Goal: Information Seeking & Learning: Learn about a topic

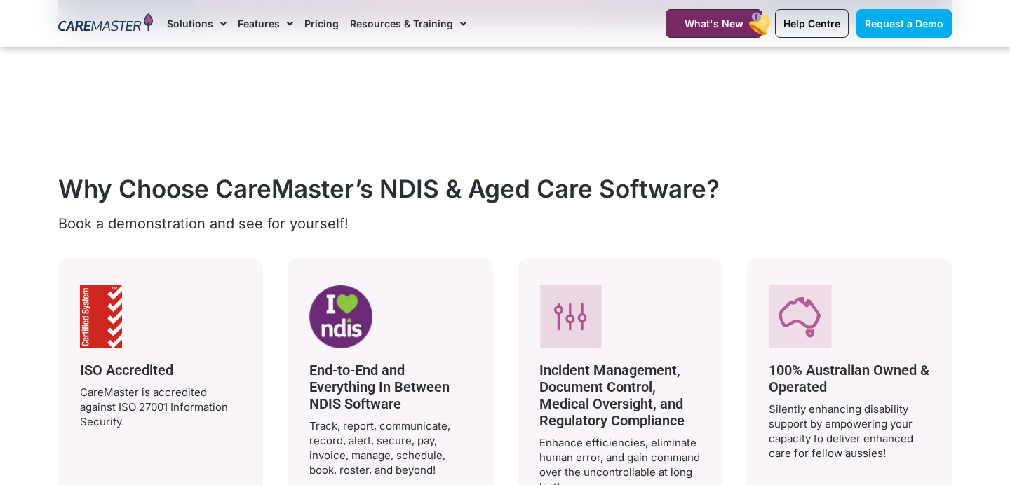
scroll to position [2126, 0]
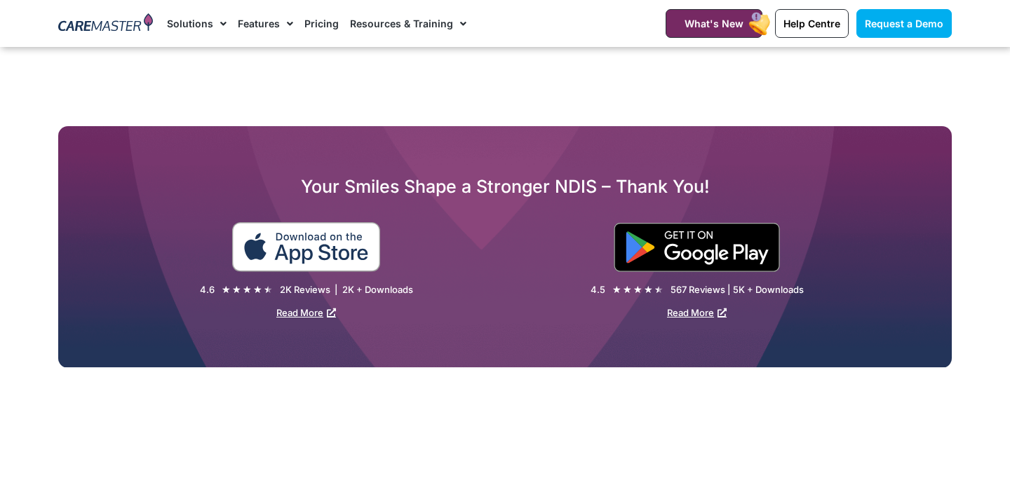
click at [356, 242] on img at bounding box center [305, 247] width 149 height 50
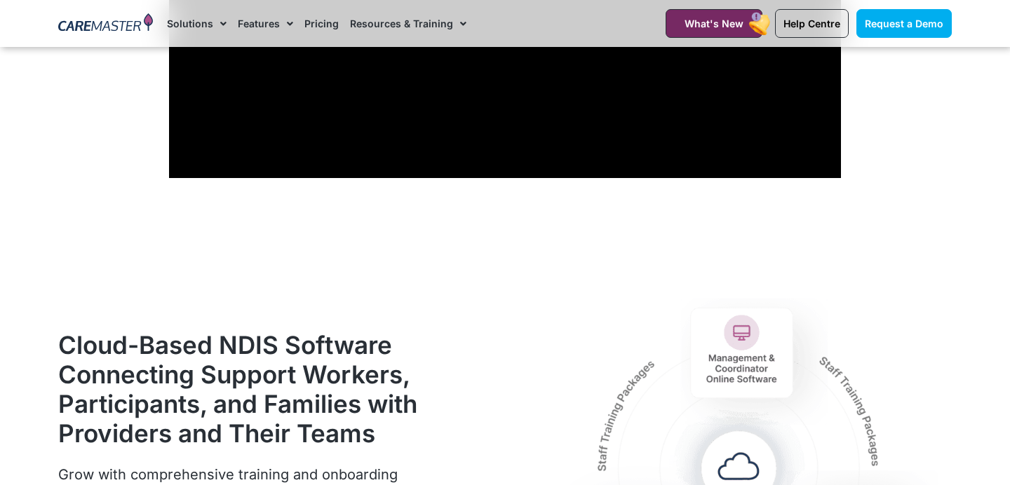
scroll to position [1414, 0]
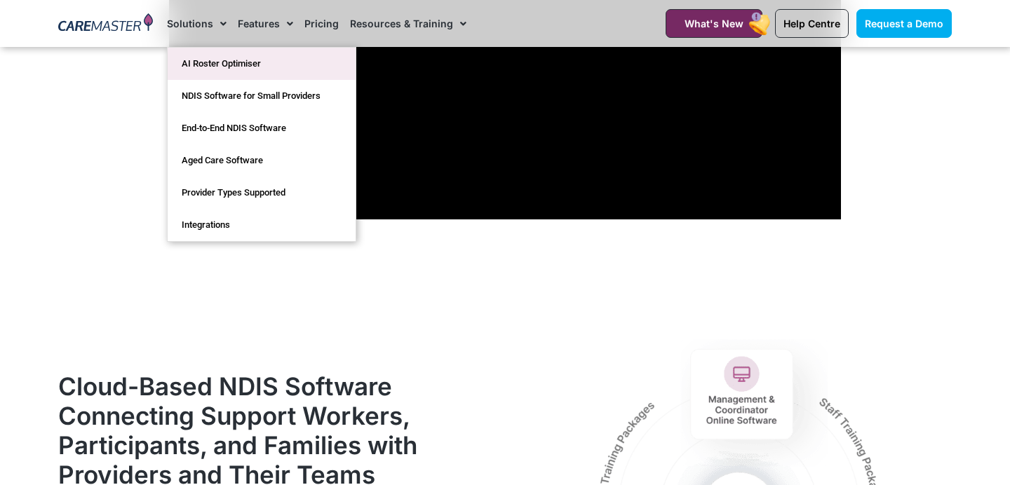
click at [205, 69] on link "AI Roster Optimiser" at bounding box center [262, 64] width 188 height 32
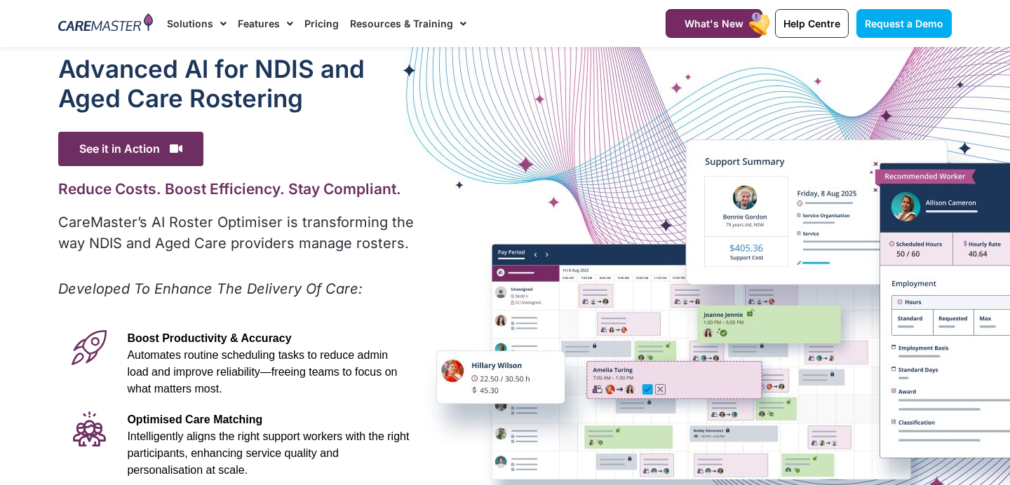
click at [307, 18] on link "Pricing" at bounding box center [321, 23] width 34 height 47
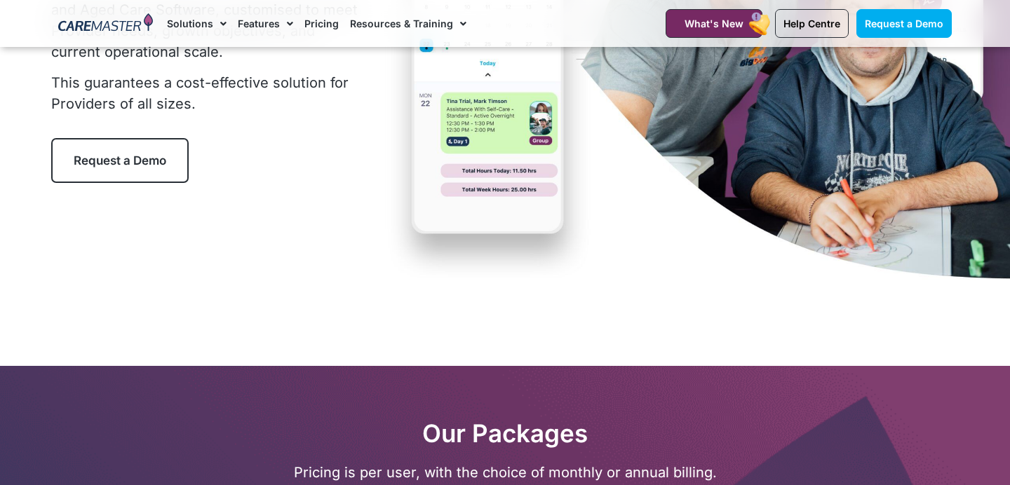
scroll to position [305, 0]
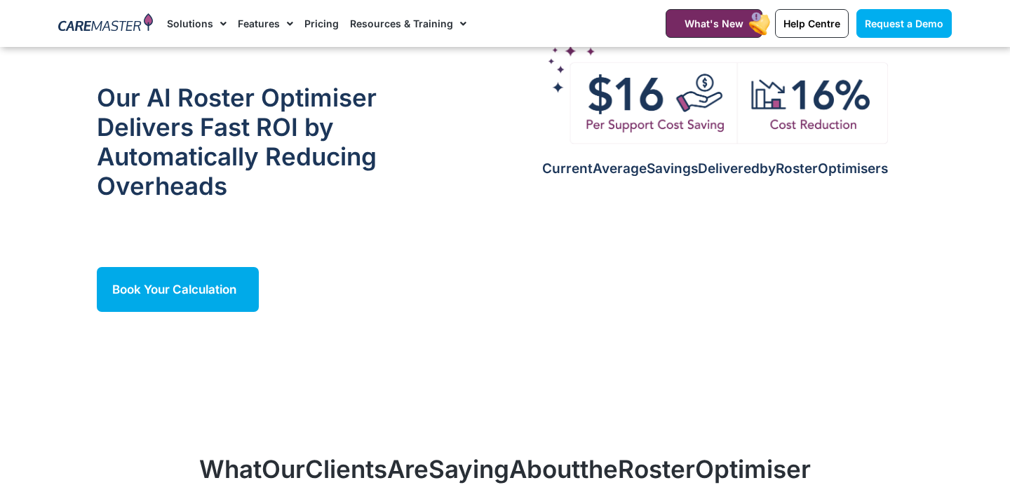
scroll to position [1316, 0]
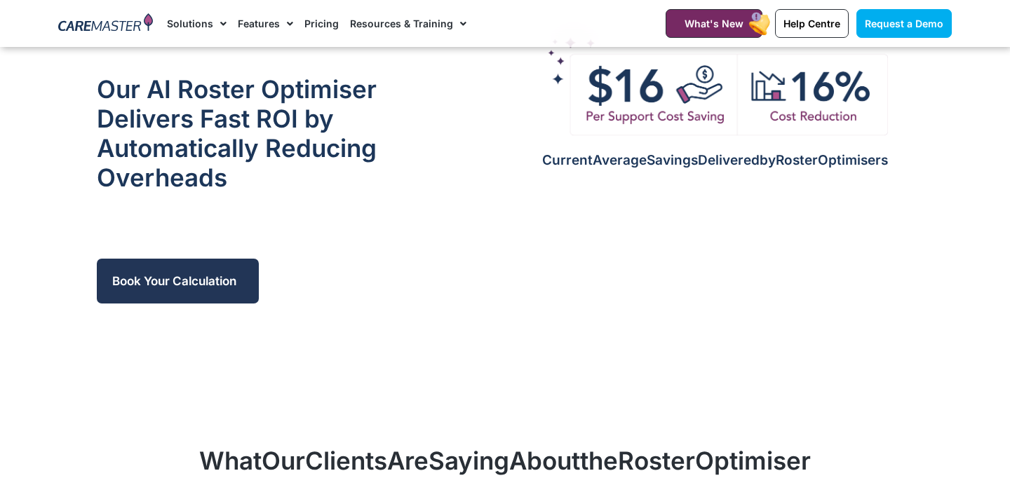
click at [185, 302] on link "Book Your Calculation" at bounding box center [178, 281] width 162 height 45
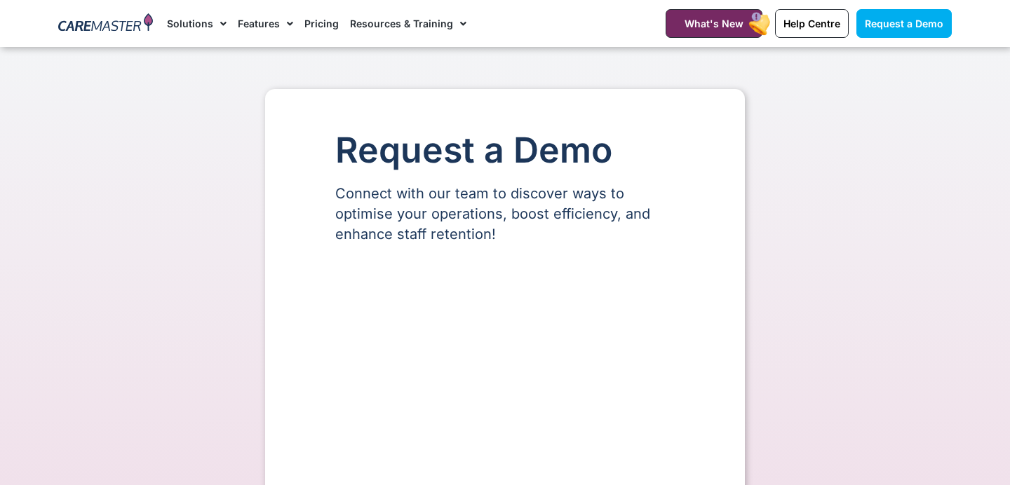
scroll to position [168, 0]
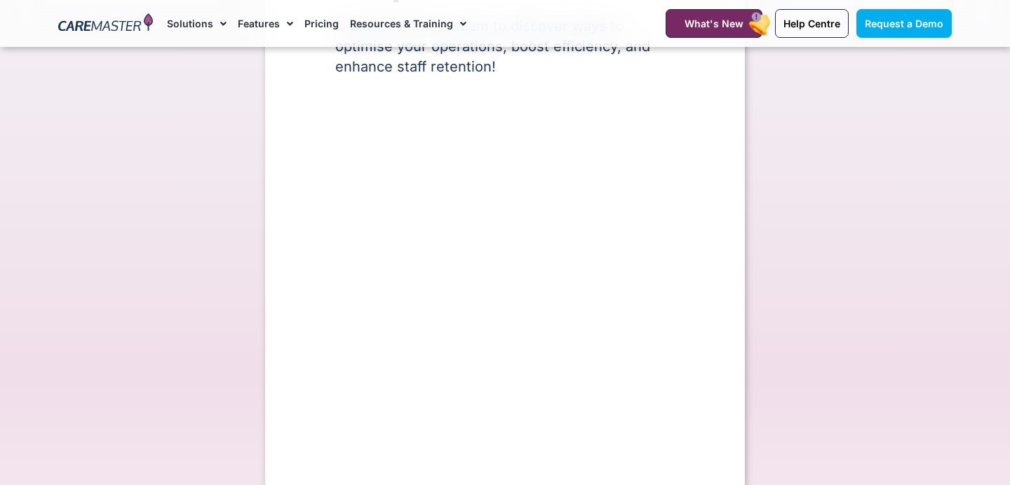
select select "**"
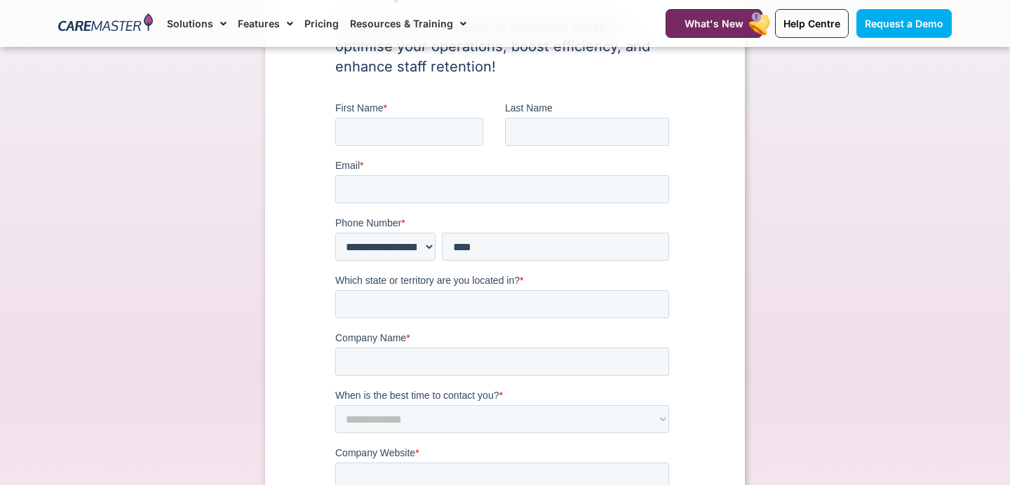
scroll to position [0, 0]
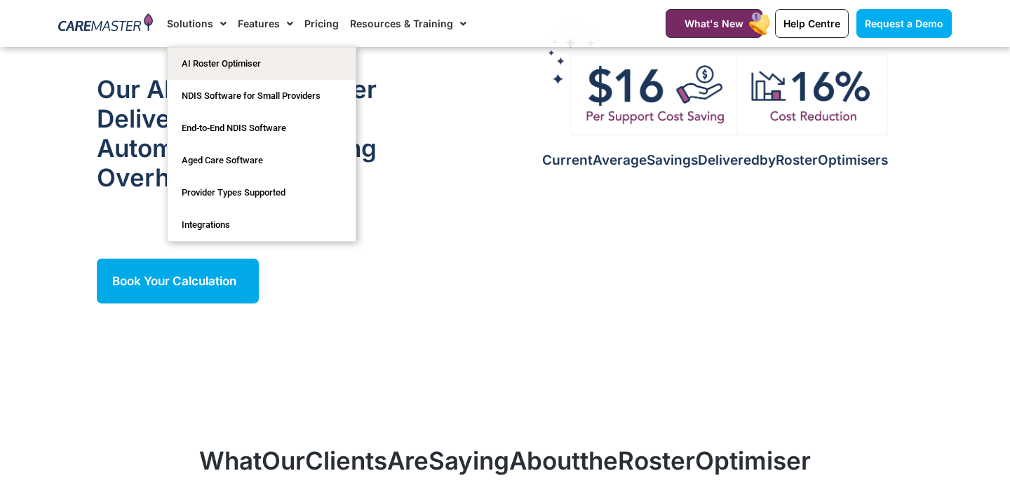
click at [213, 20] on span "Menu" at bounding box center [219, 24] width 13 height 24
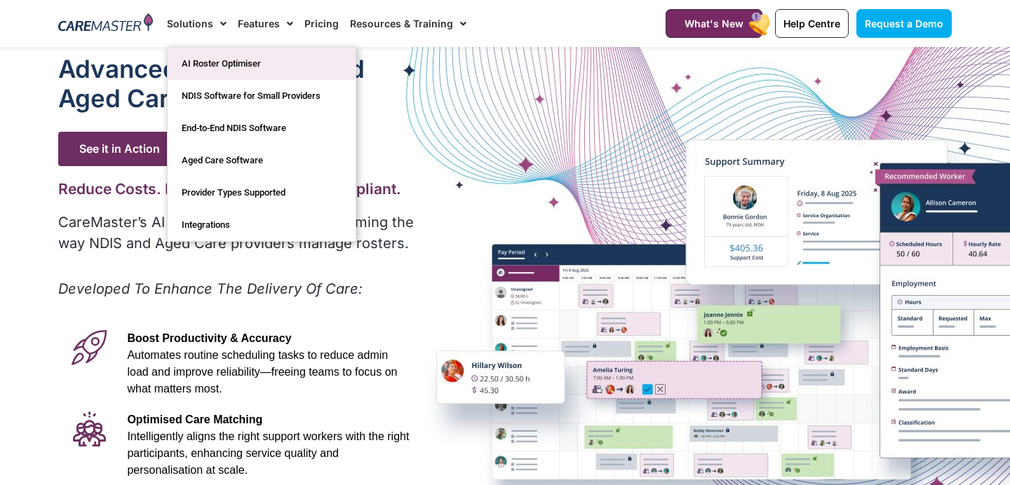
click at [216, 69] on link "AI Roster Optimiser" at bounding box center [262, 64] width 188 height 32
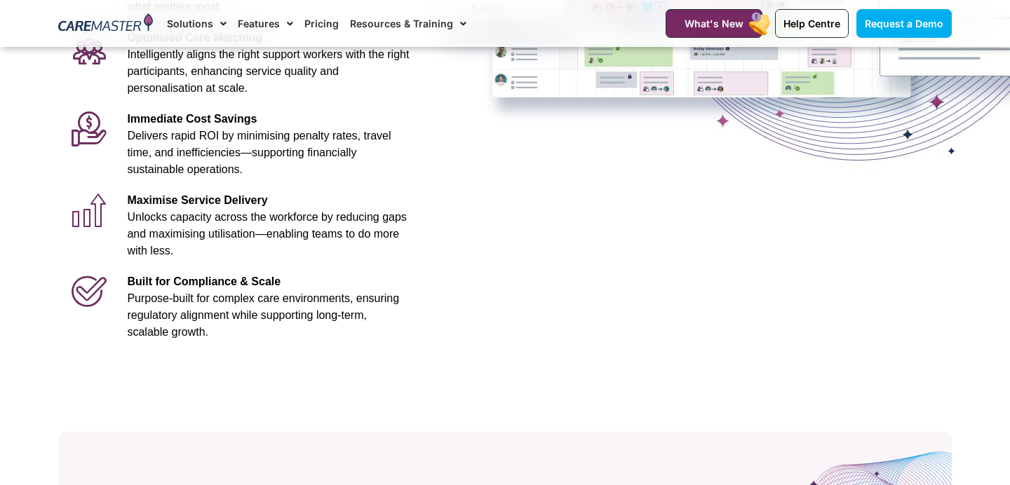
scroll to position [384, 0]
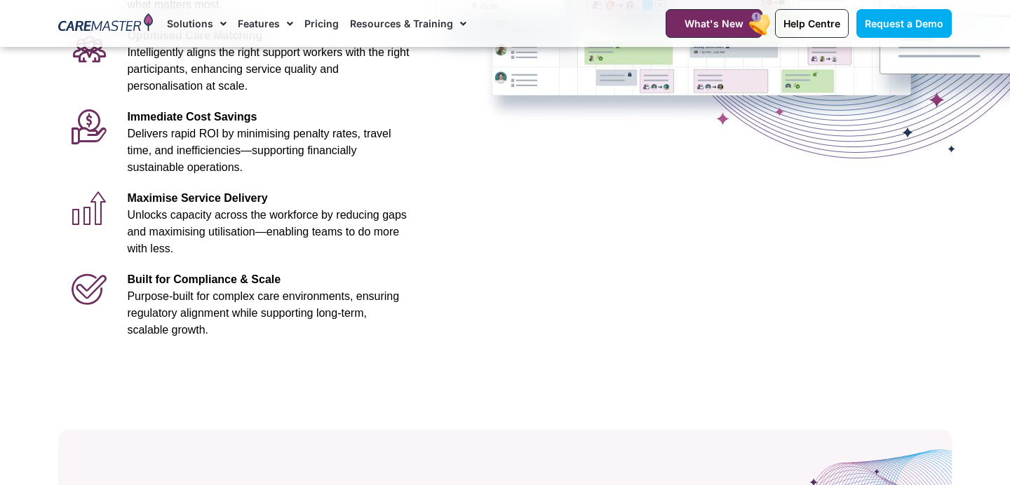
click at [252, 201] on span "Maximise Service Delivery" at bounding box center [197, 198] width 140 height 12
